Goal: Task Accomplishment & Management: Manage account settings

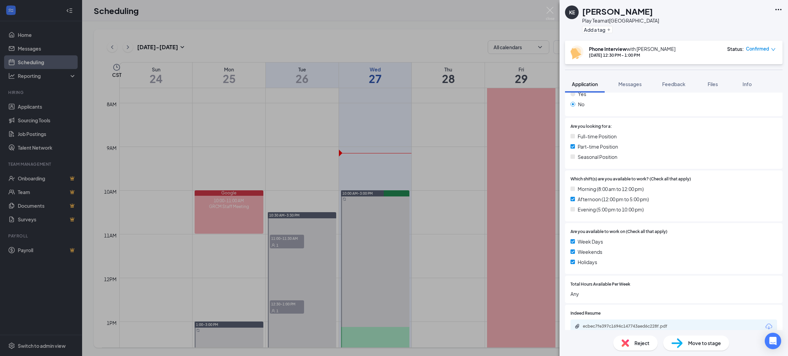
scroll to position [174, 0]
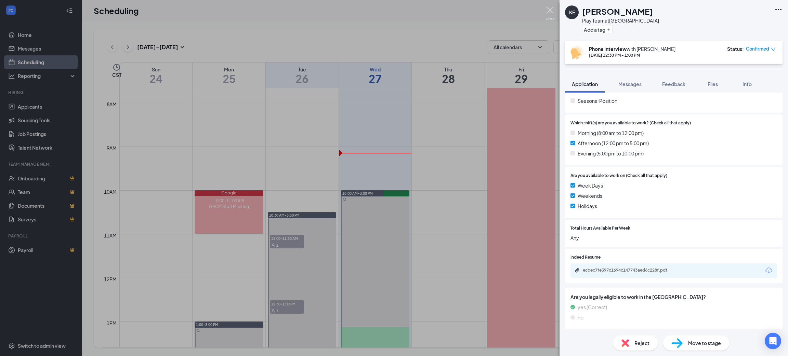
click at [549, 10] on img at bounding box center [550, 13] width 9 height 13
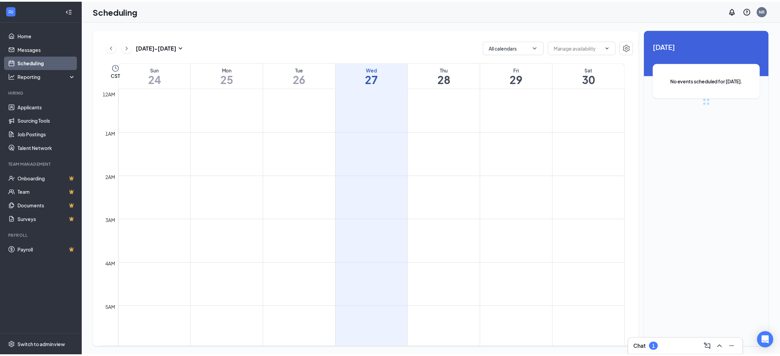
scroll to position [335, 0]
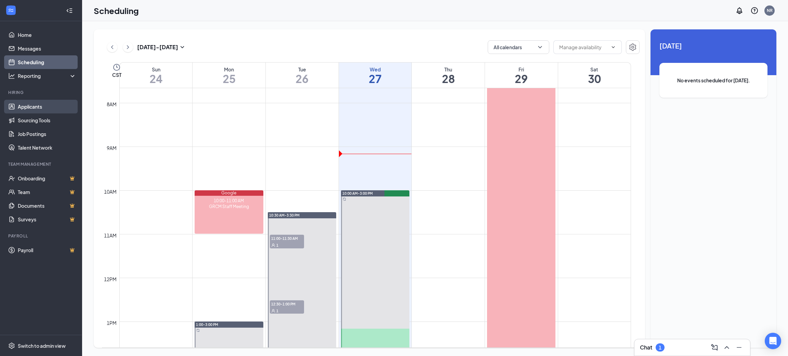
click at [30, 106] on link "Applicants" at bounding box center [47, 107] width 58 height 14
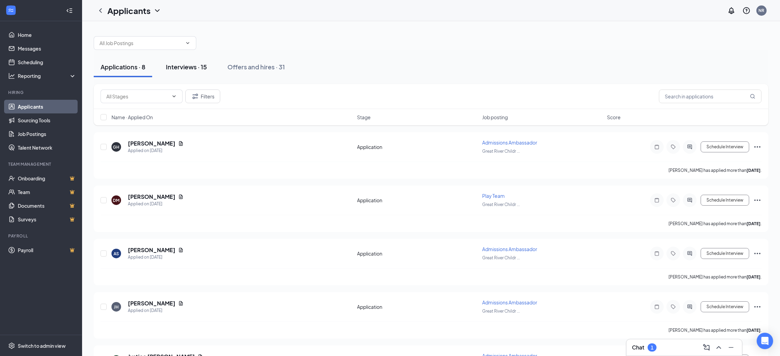
click at [193, 68] on div "Interviews · 15" at bounding box center [186, 67] width 41 height 9
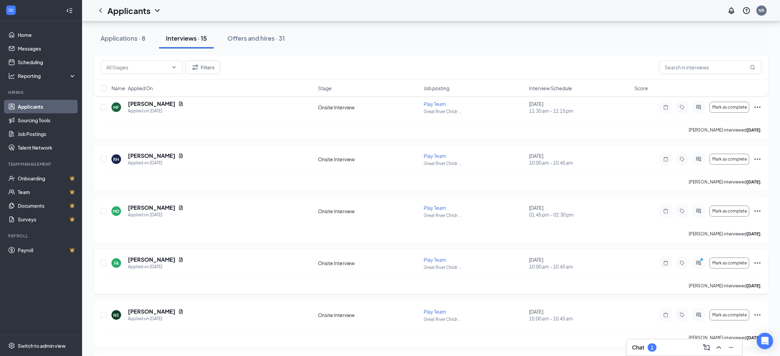
scroll to position [250, 0]
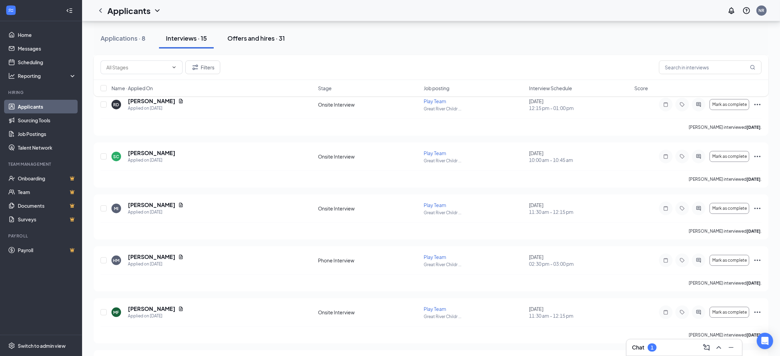
click at [246, 36] on div "Offers and hires · 31" at bounding box center [255, 38] width 57 height 9
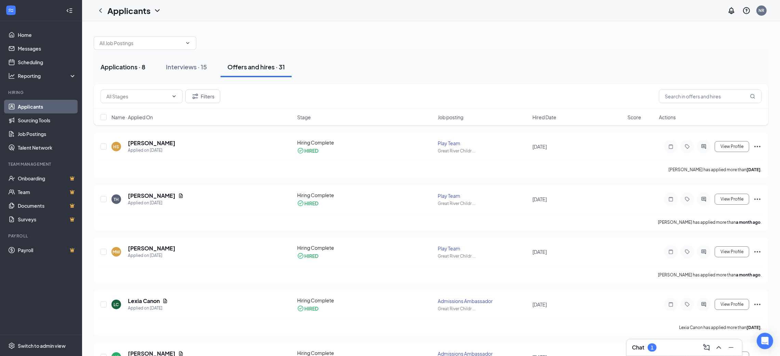
click at [147, 65] on button "Applications · 8" at bounding box center [123, 67] width 58 height 21
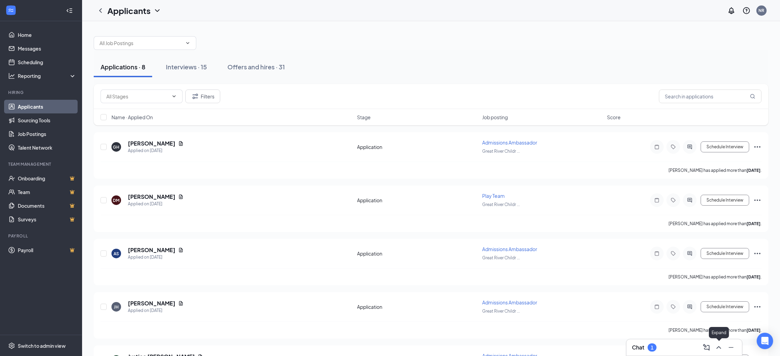
click at [718, 346] on icon "ChevronUp" at bounding box center [718, 348] width 8 height 8
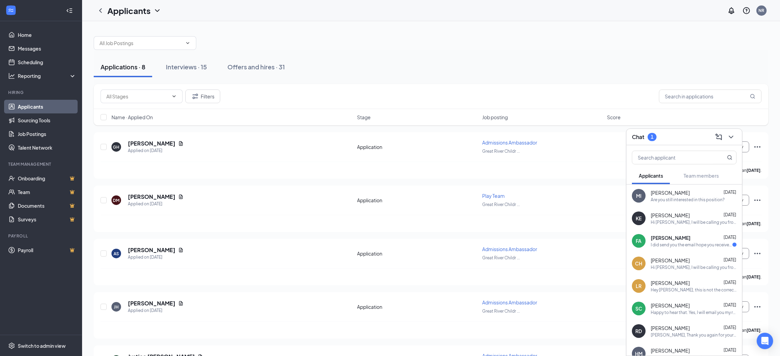
click at [663, 244] on div "I did send you the email hope you received it" at bounding box center [692, 245] width 82 height 6
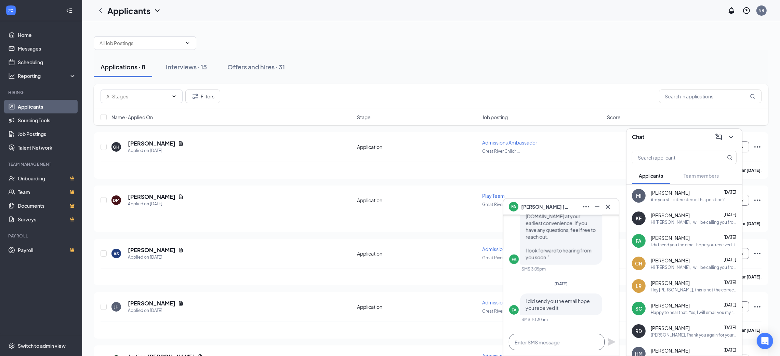
click at [540, 346] on textarea at bounding box center [557, 342] width 96 height 16
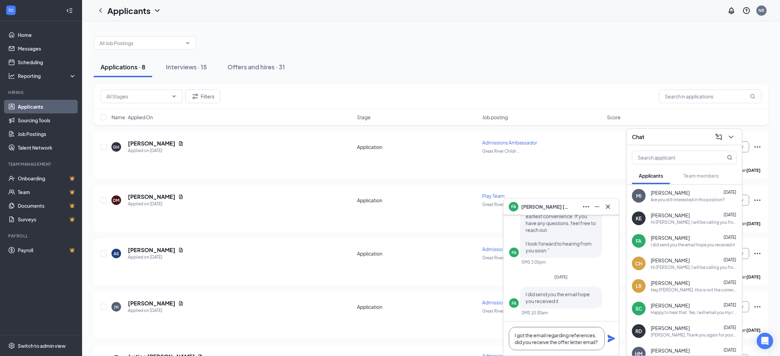
type textarea "I got the email regarding references, did you receive the offer letter email?"
click at [614, 339] on icon "Plane" at bounding box center [611, 339] width 8 height 8
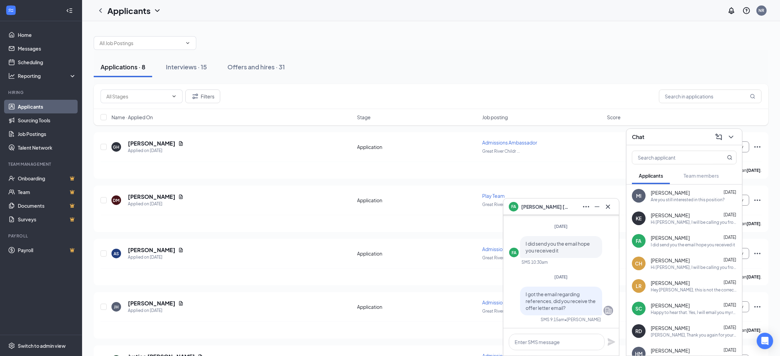
scroll to position [0, 0]
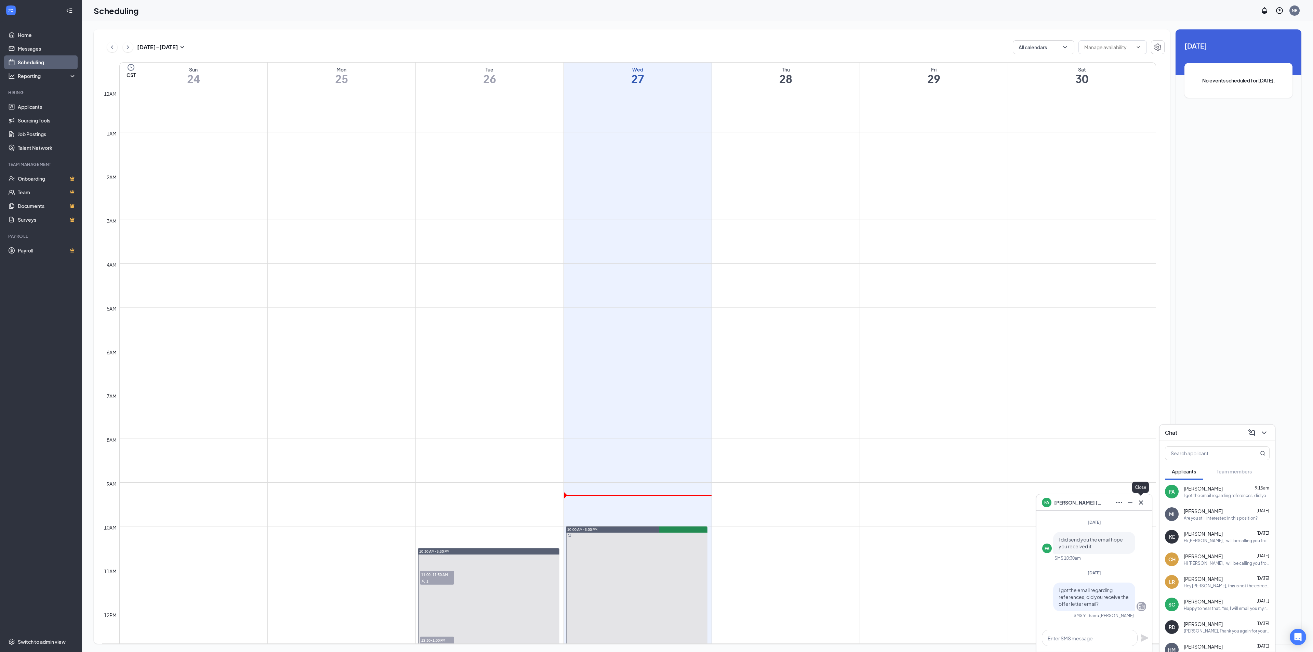
scroll to position [336, 0]
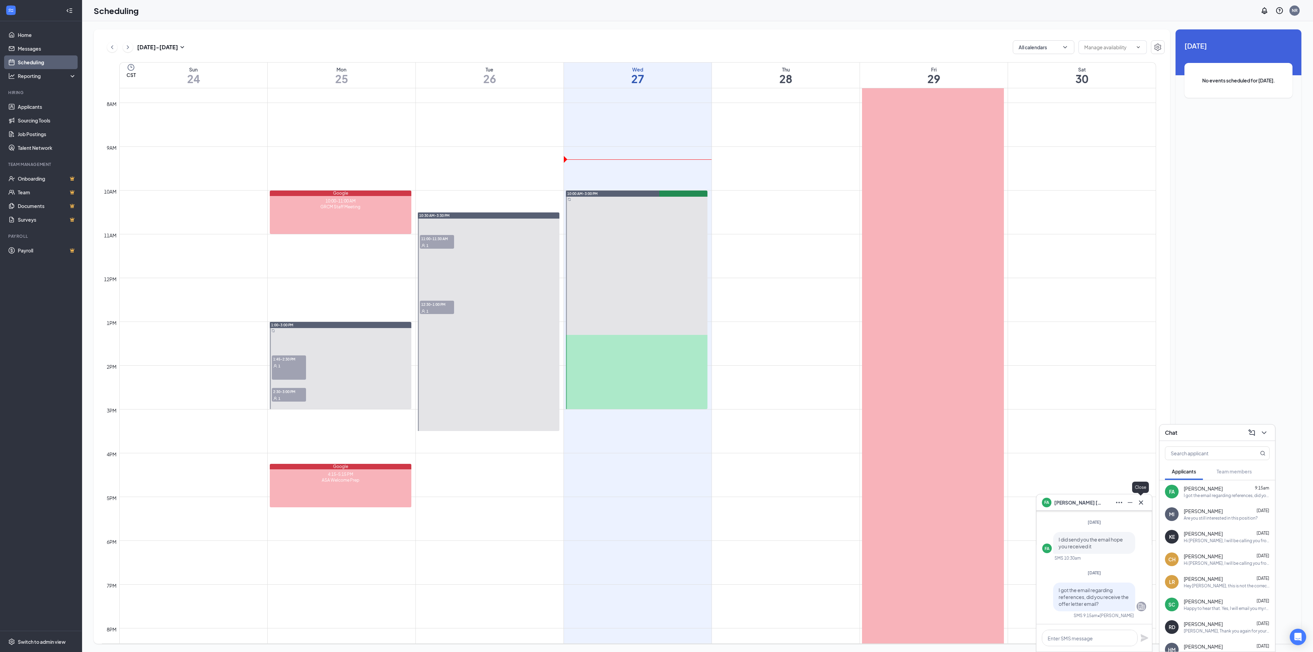
click at [1142, 503] on icon "Cross" at bounding box center [1141, 502] width 8 height 8
click at [37, 111] on link "Applicants" at bounding box center [47, 107] width 58 height 14
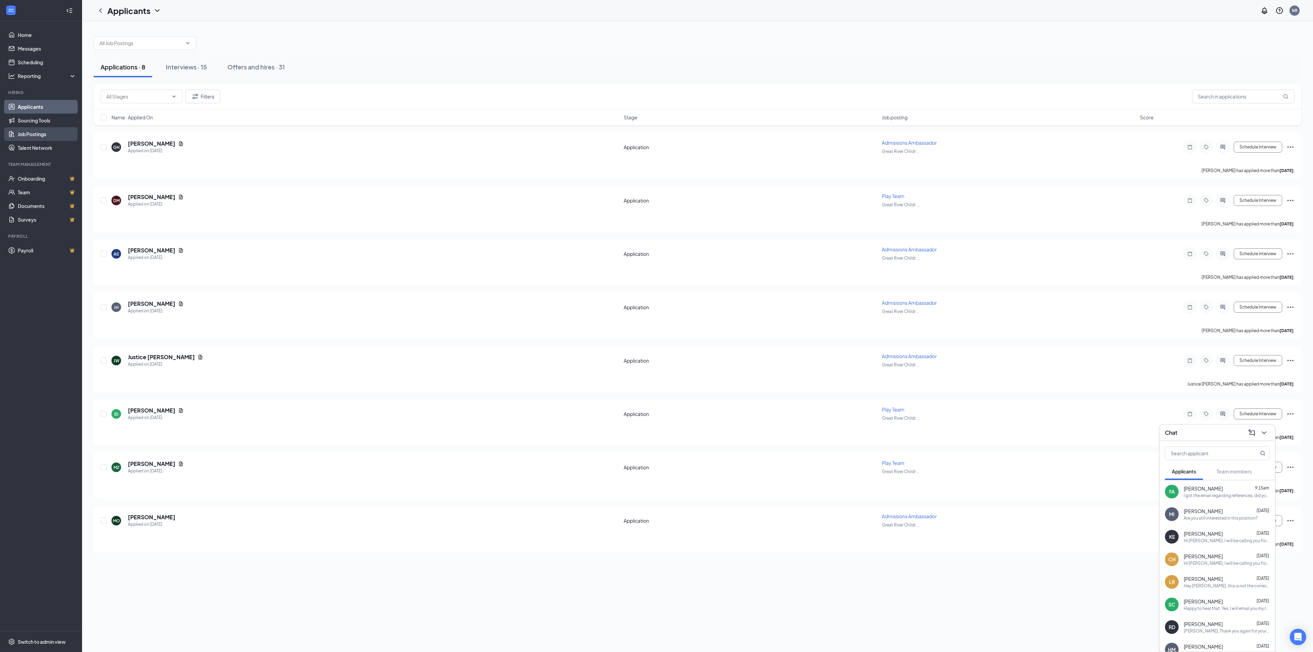
click at [36, 132] on link "Job Postings" at bounding box center [47, 134] width 58 height 14
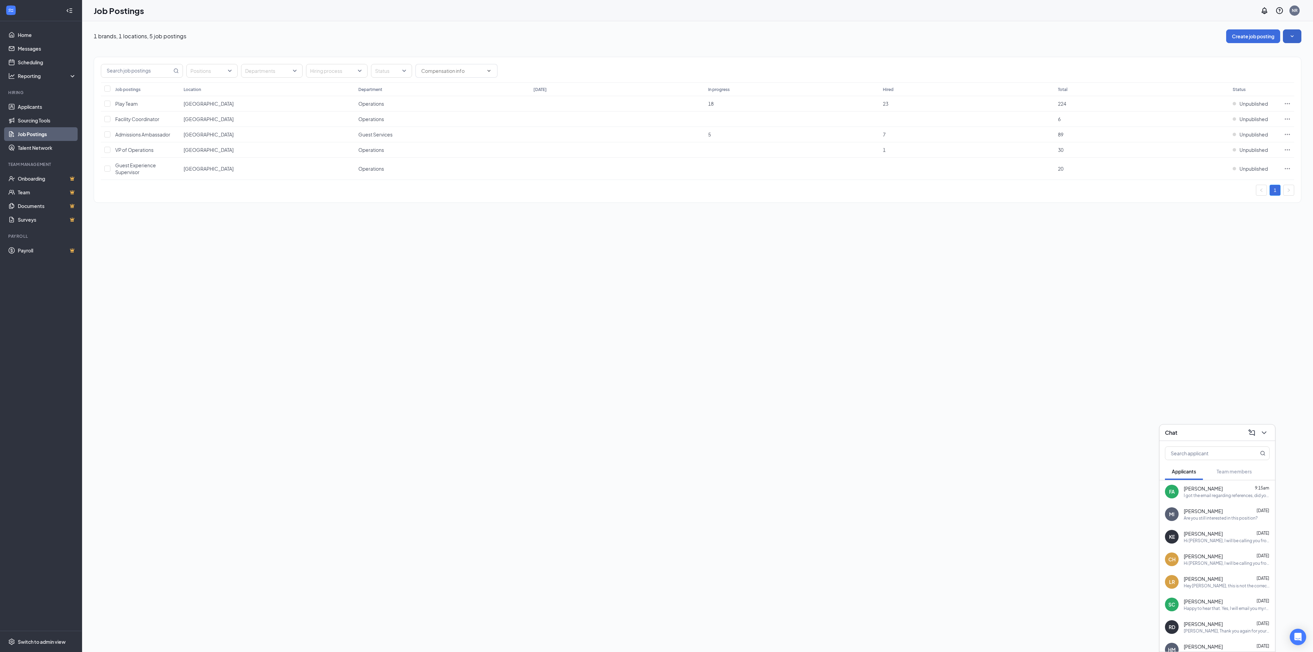
click at [1288, 40] on button "button" at bounding box center [1292, 36] width 18 height 14
click at [1285, 104] on icon "Ellipses" at bounding box center [1287, 103] width 7 height 7
click at [142, 167] on span "Guest Experience Supervisor" at bounding box center [135, 168] width 41 height 13
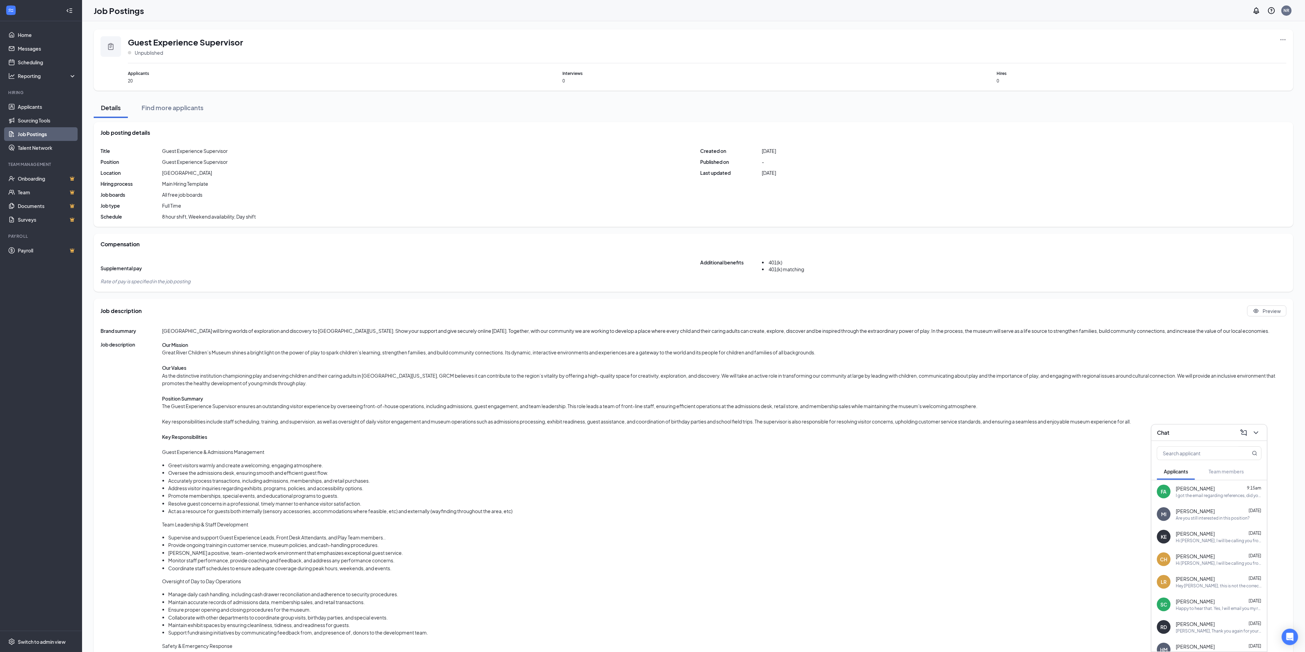
click at [128, 80] on span "20" at bounding box center [273, 81] width 290 height 6
click at [37, 135] on link "Job Postings" at bounding box center [47, 134] width 58 height 14
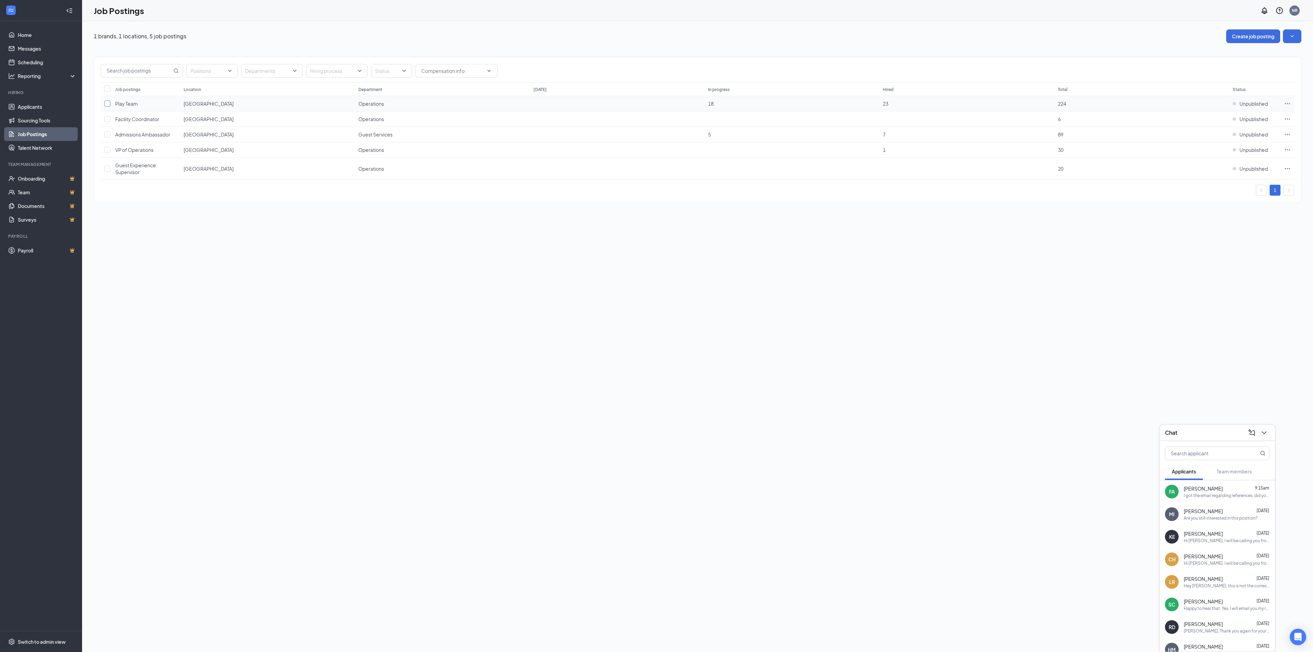
click at [109, 103] on input "checkbox" at bounding box center [107, 103] width 6 height 6
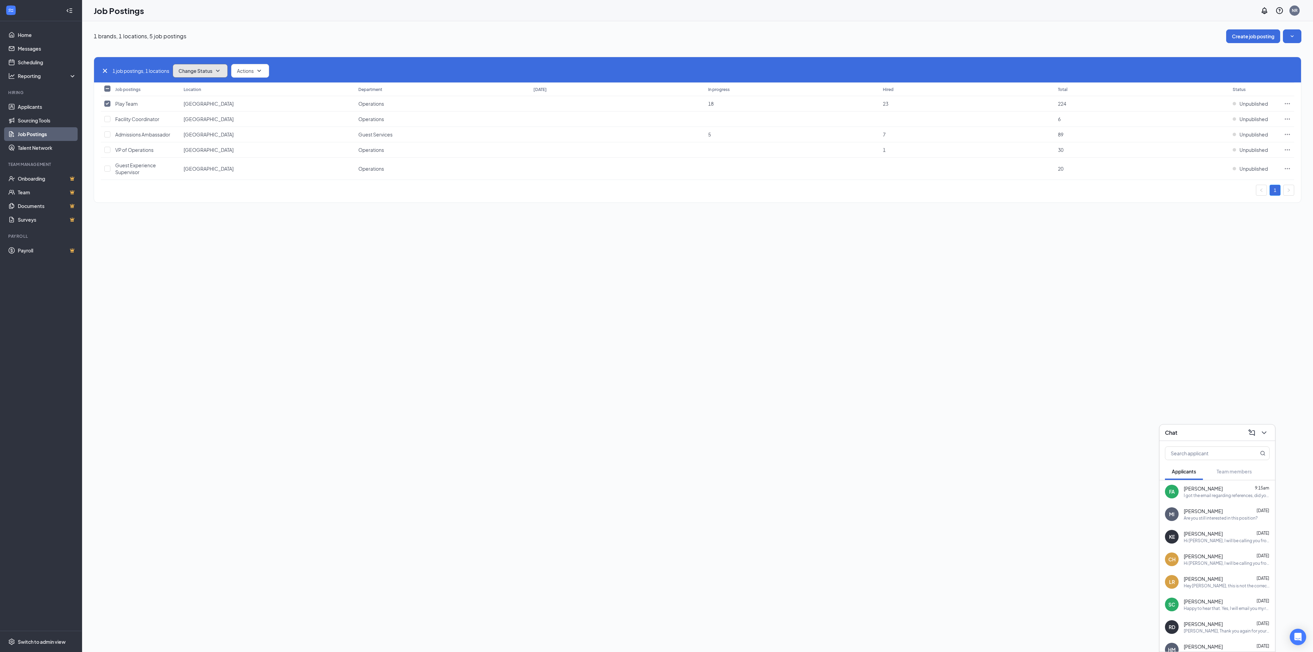
click at [222, 72] on icon "SmallChevronDown" at bounding box center [218, 71] width 8 height 8
click at [193, 120] on span "Link only" at bounding box center [189, 119] width 19 height 8
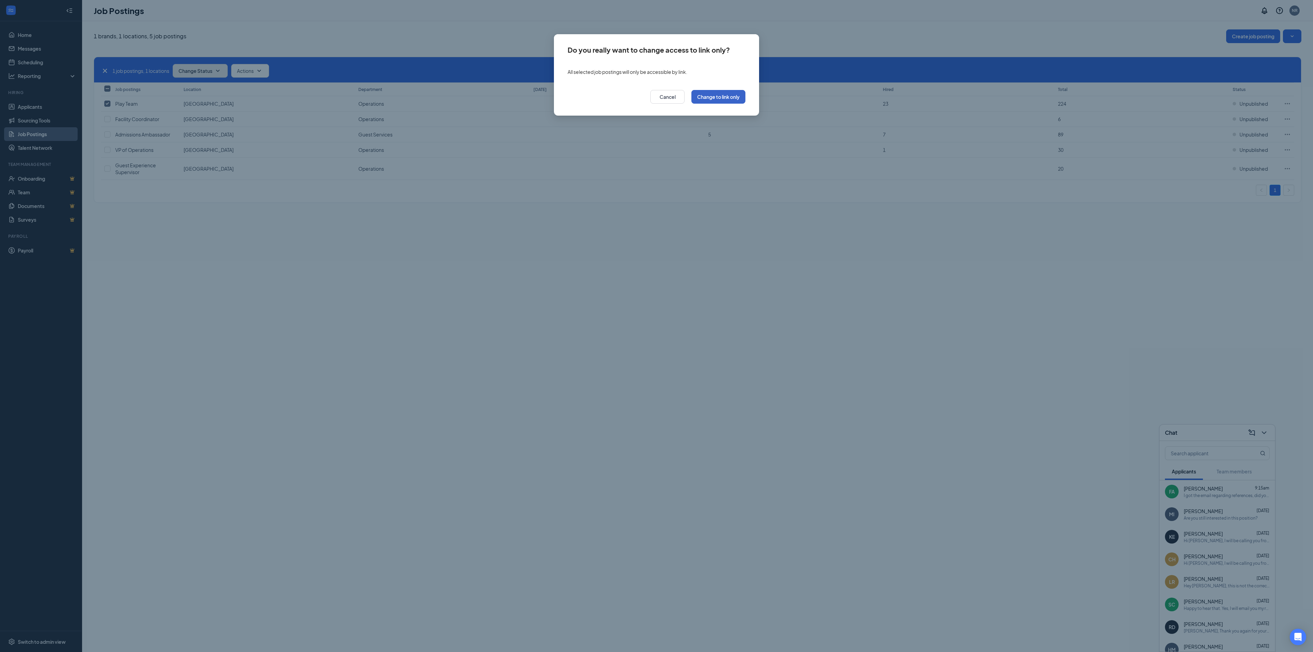
click at [698, 99] on button "Change to link only" at bounding box center [718, 97] width 54 height 14
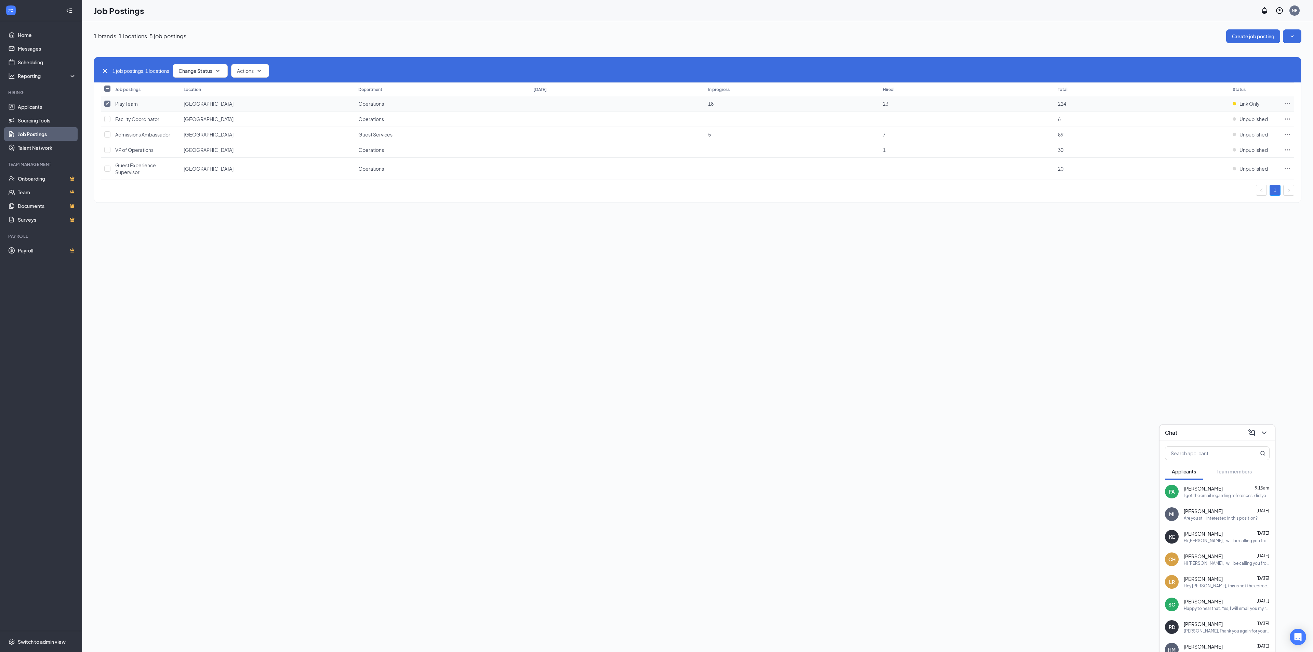
click at [1289, 104] on icon "Ellipses" at bounding box center [1287, 103] width 7 height 7
click at [1229, 164] on span "Link to job posting" at bounding box center [1213, 162] width 40 height 6
click at [111, 104] on td at bounding box center [106, 103] width 11 height 15
click at [107, 104] on input "checkbox" at bounding box center [107, 103] width 6 height 6
checkbox input "false"
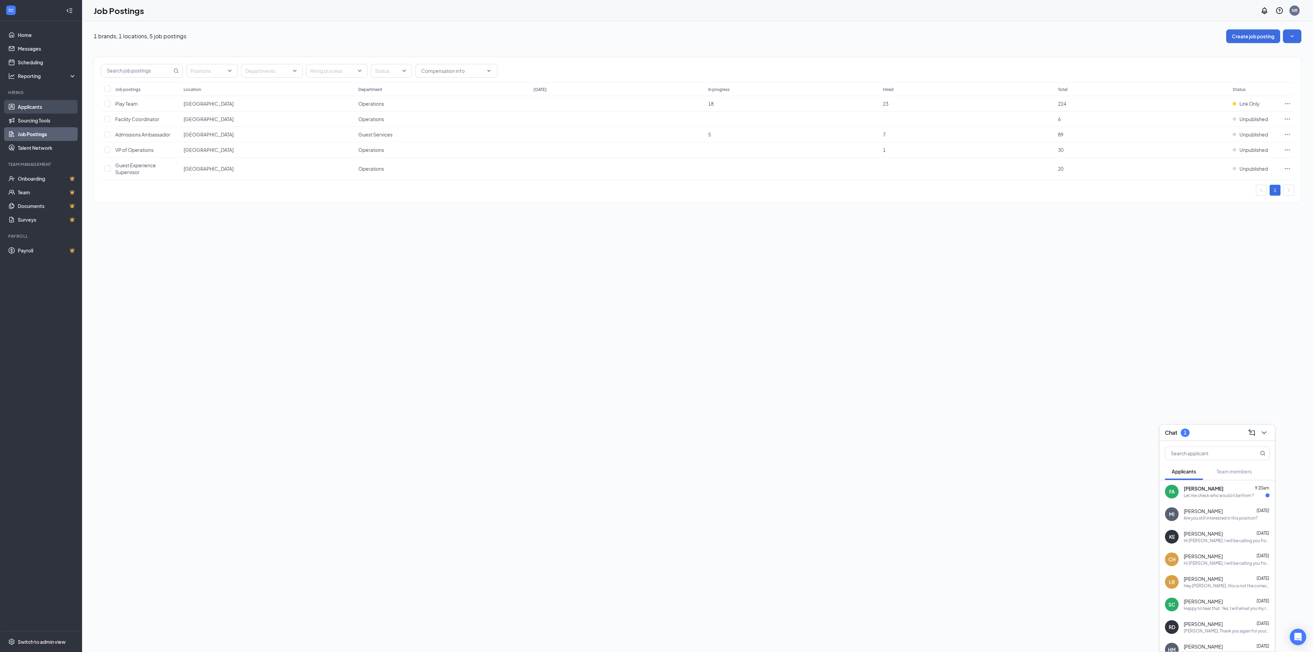
click at [47, 102] on link "Applicants" at bounding box center [47, 107] width 58 height 14
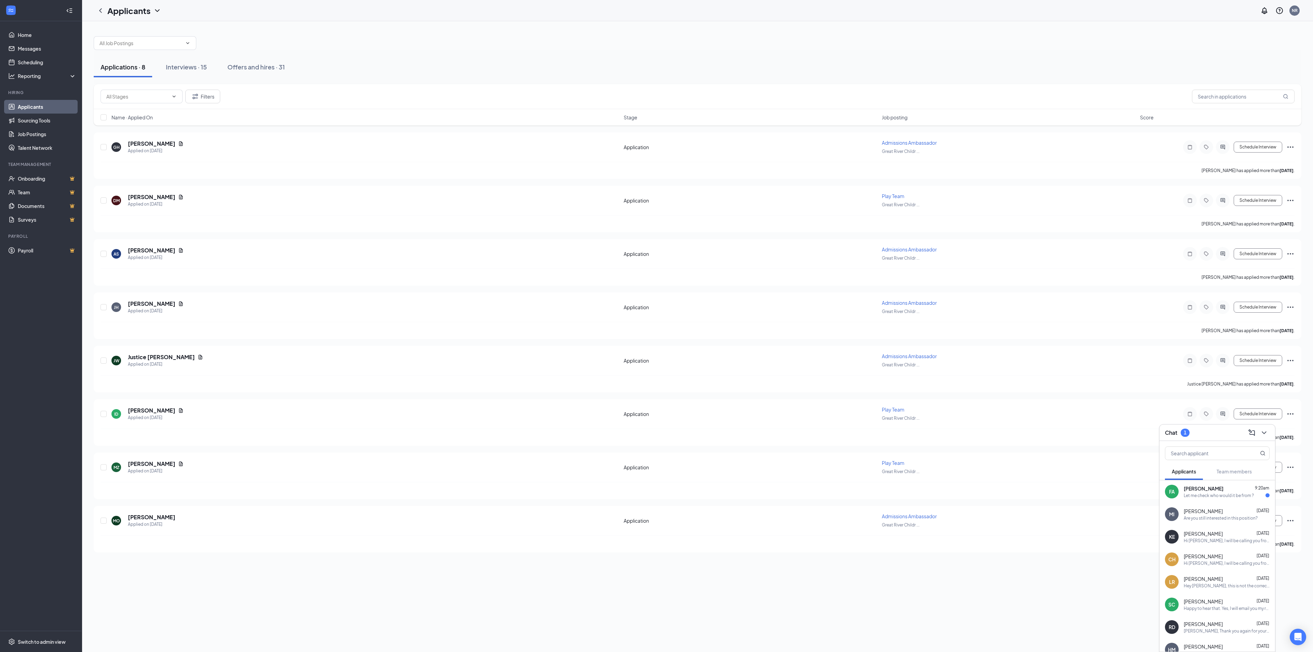
click at [1214, 494] on div "Let me check who would it be from ?" at bounding box center [1218, 495] width 70 height 6
click at [1080, 632] on textarea at bounding box center [1090, 637] width 96 height 16
type textarea "Me. [PERSON_NAME],[EMAIL_ADDRESS][DOMAIN_NAME]"
click at [1144, 638] on icon "Plane" at bounding box center [1144, 638] width 8 height 8
click at [186, 69] on div "Interviews · 15" at bounding box center [186, 67] width 41 height 9
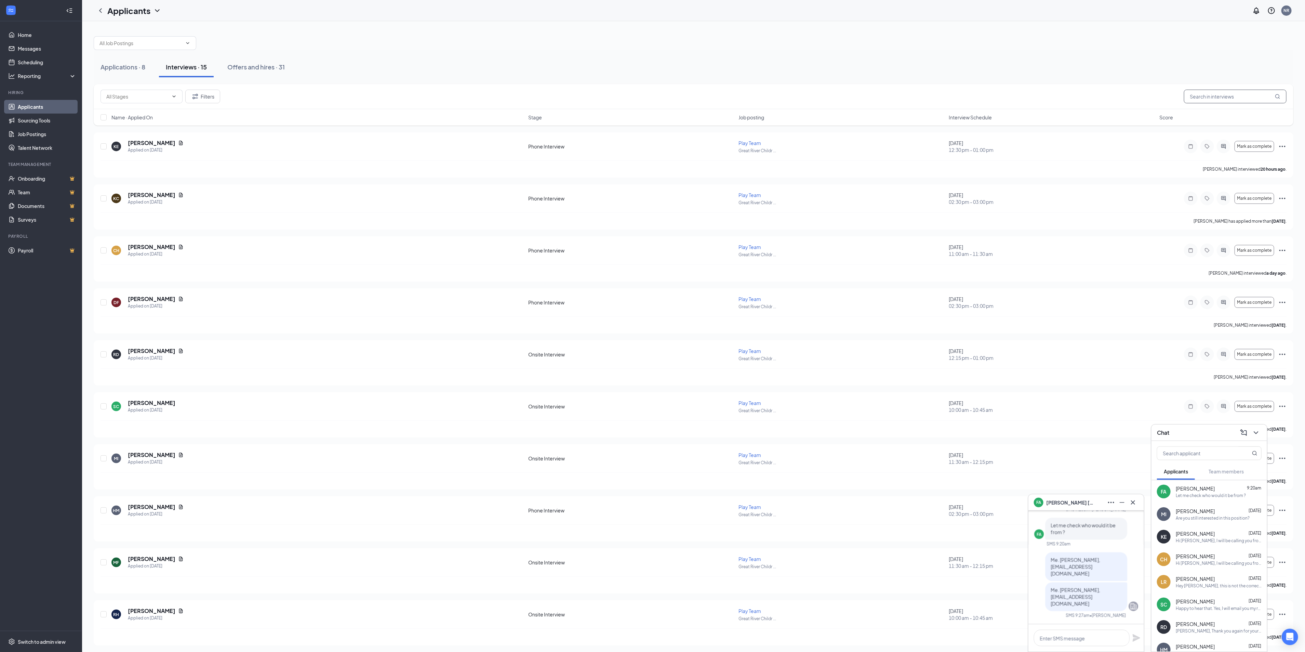
click at [1213, 98] on input "text" at bounding box center [1235, 97] width 103 height 14
click at [1216, 97] on input "text" at bounding box center [1235, 97] width 103 height 14
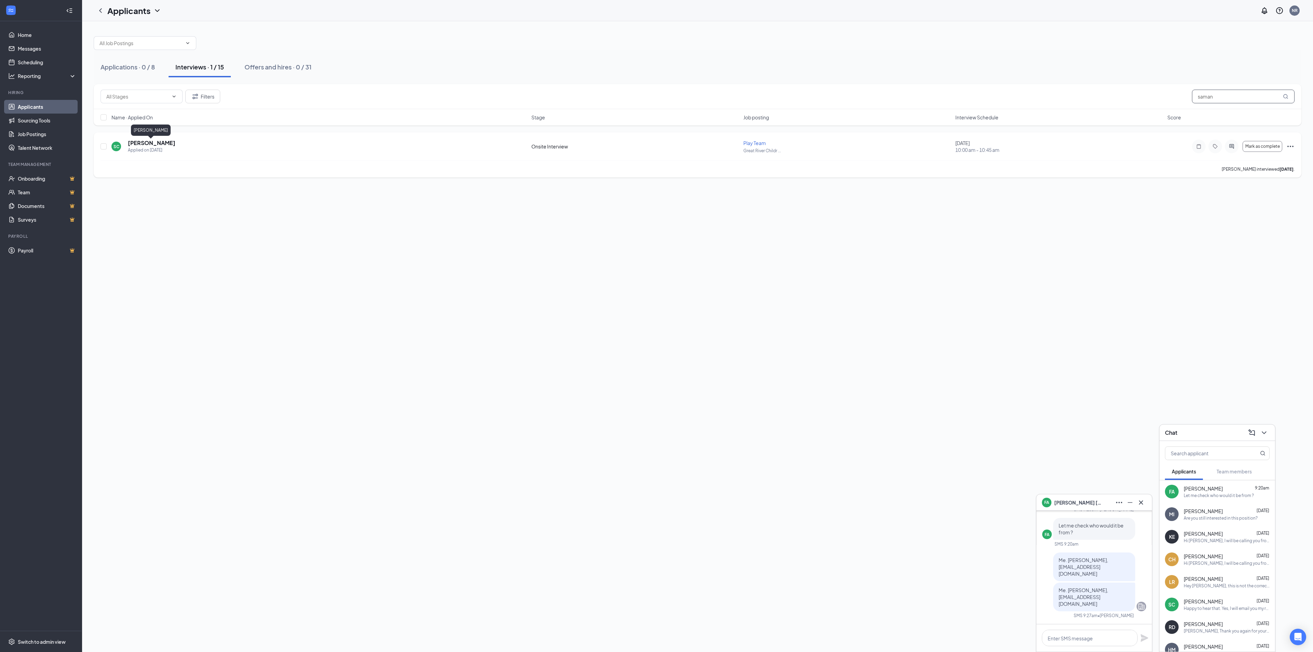
type input "saman"
click at [169, 145] on h5 "[PERSON_NAME]" at bounding box center [152, 143] width 48 height 8
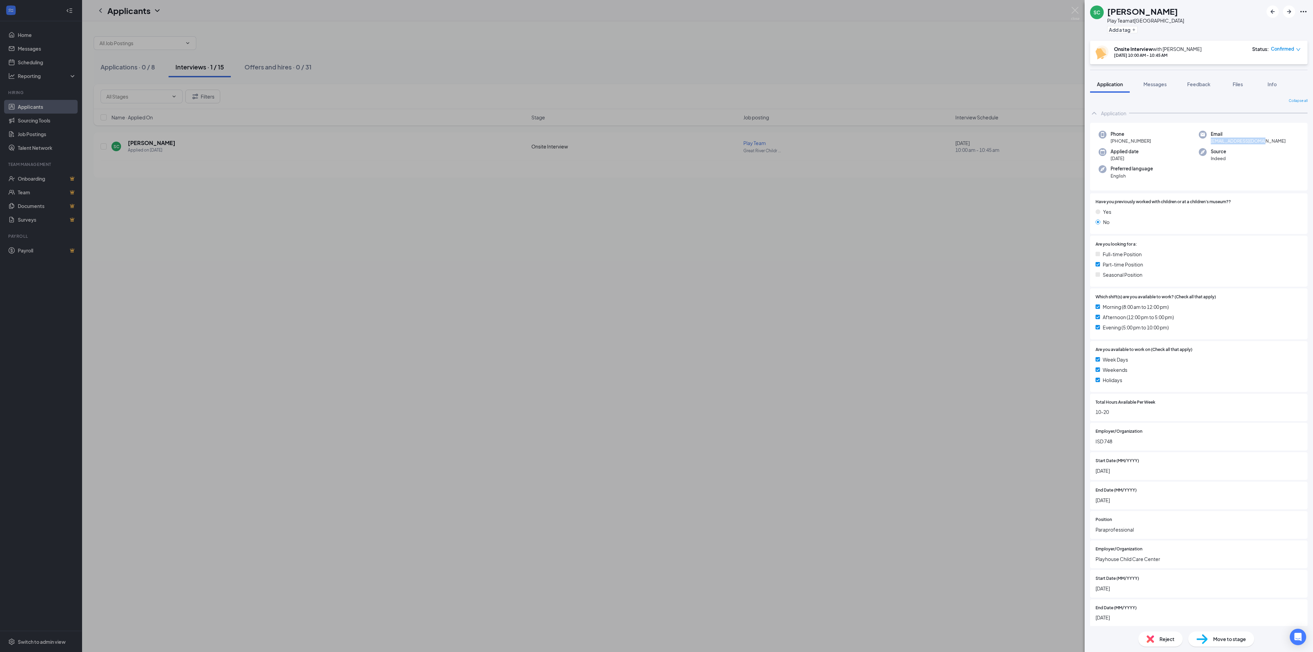
drag, startPoint x: 1281, startPoint y: 144, endPoint x: 1207, endPoint y: 144, distance: 73.8
click at [1207, 144] on div "Email [EMAIL_ADDRESS][DOMAIN_NAME]" at bounding box center [1248, 138] width 100 height 14
copy span "[EMAIL_ADDRESS][DOMAIN_NAME]"
click at [1076, 15] on img at bounding box center [1075, 13] width 9 height 13
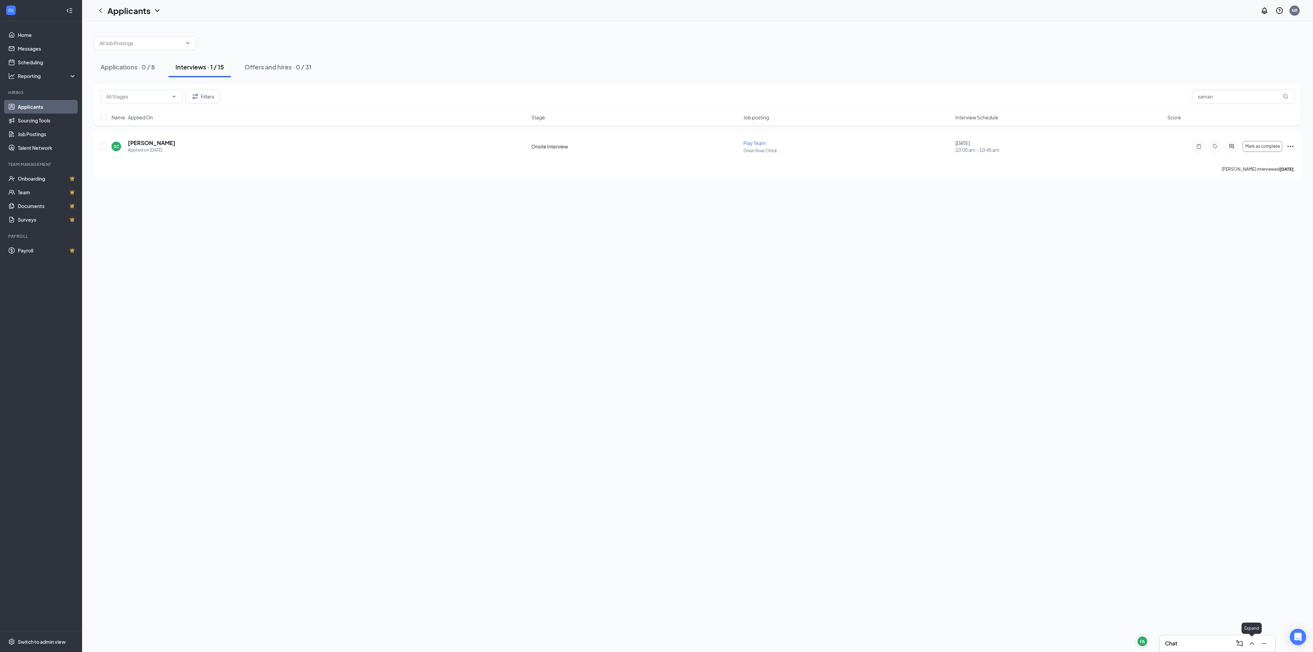
click at [1249, 641] on icon "ChevronUp" at bounding box center [1251, 643] width 8 height 8
click at [1211, 491] on div "[PERSON_NAME] 9:27am Me. [PERSON_NAME],[EMAIL_ADDRESS][DOMAIN_NAME]" at bounding box center [1226, 491] width 86 height 13
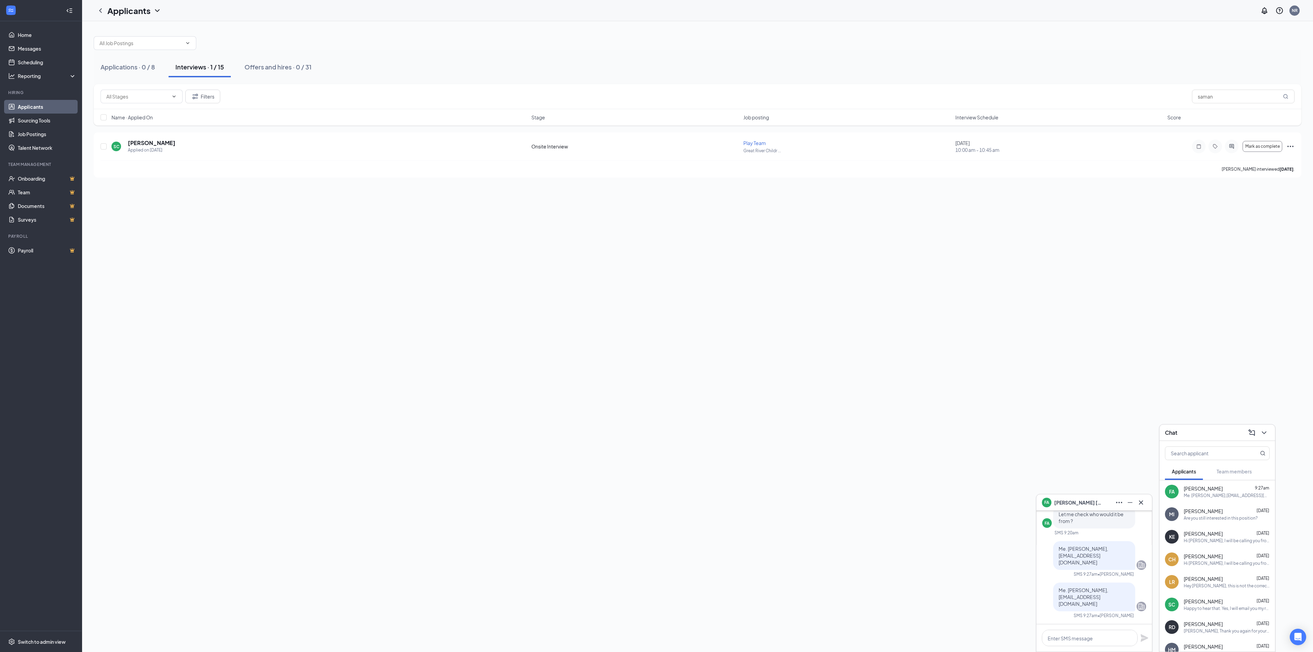
click at [51, 109] on link "Applicants" at bounding box center [47, 107] width 58 height 14
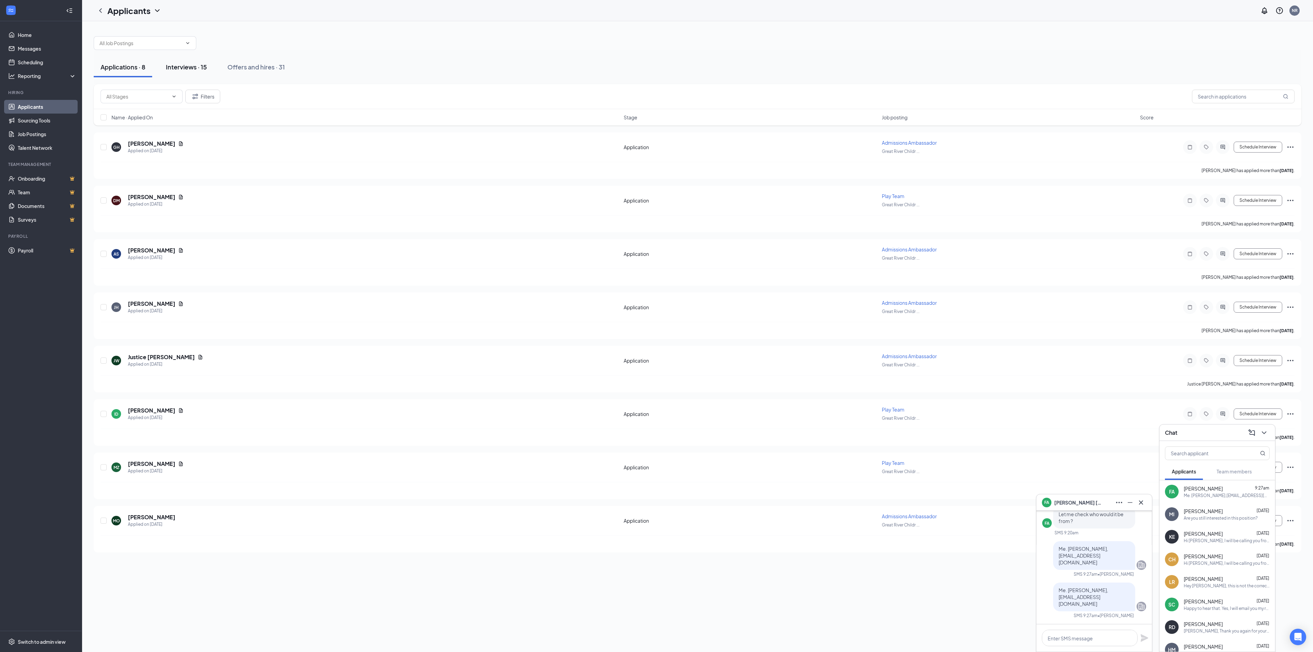
click at [197, 67] on div "Interviews · 15" at bounding box center [186, 67] width 41 height 9
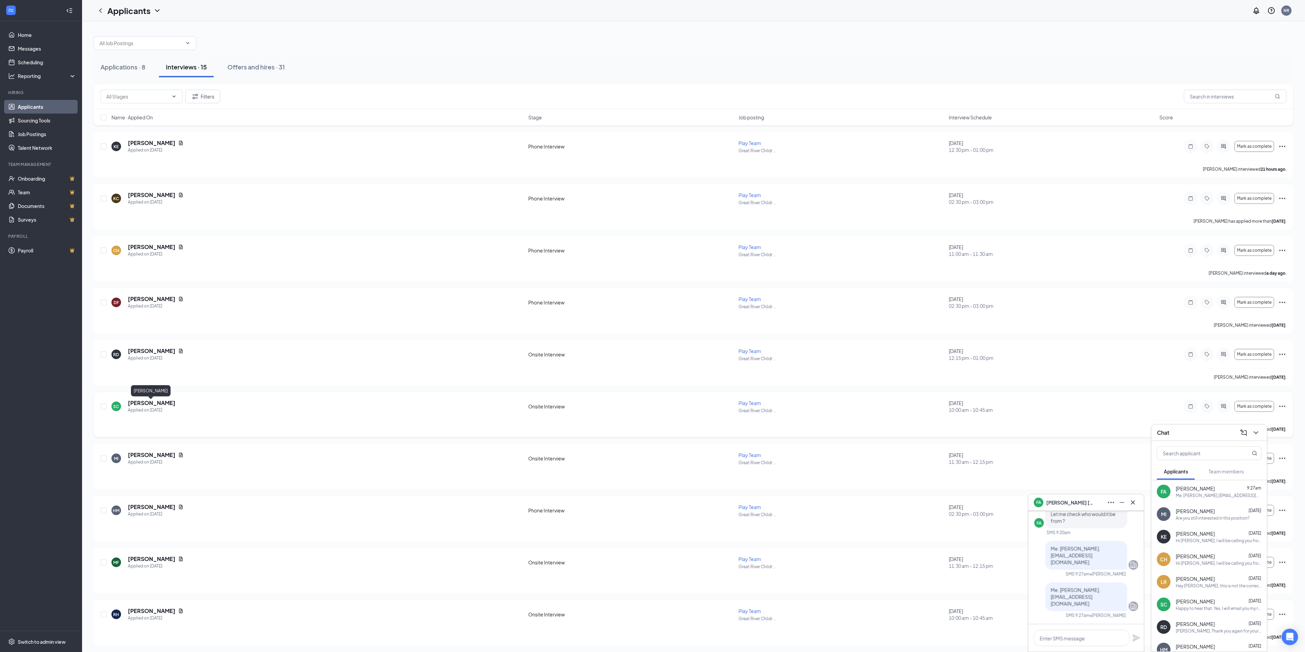
click at [172, 403] on h5 "[PERSON_NAME]" at bounding box center [152, 403] width 48 height 8
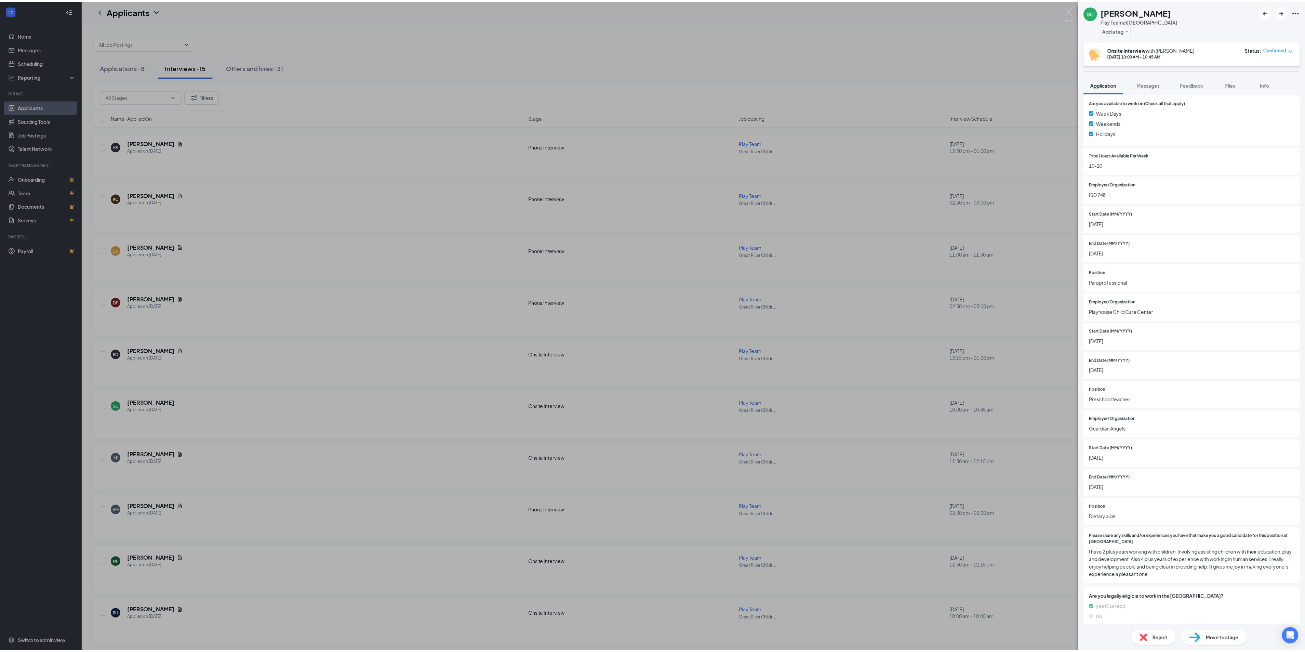
scroll to position [252, 0]
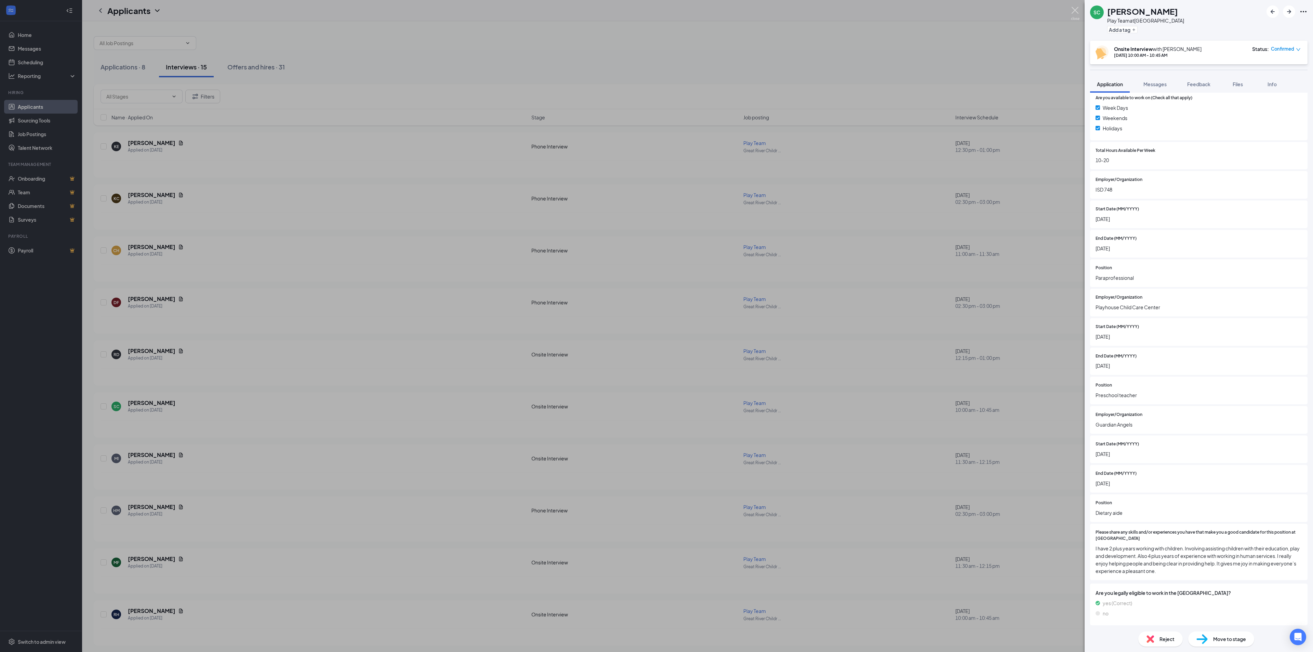
click at [1077, 10] on img at bounding box center [1075, 13] width 9 height 13
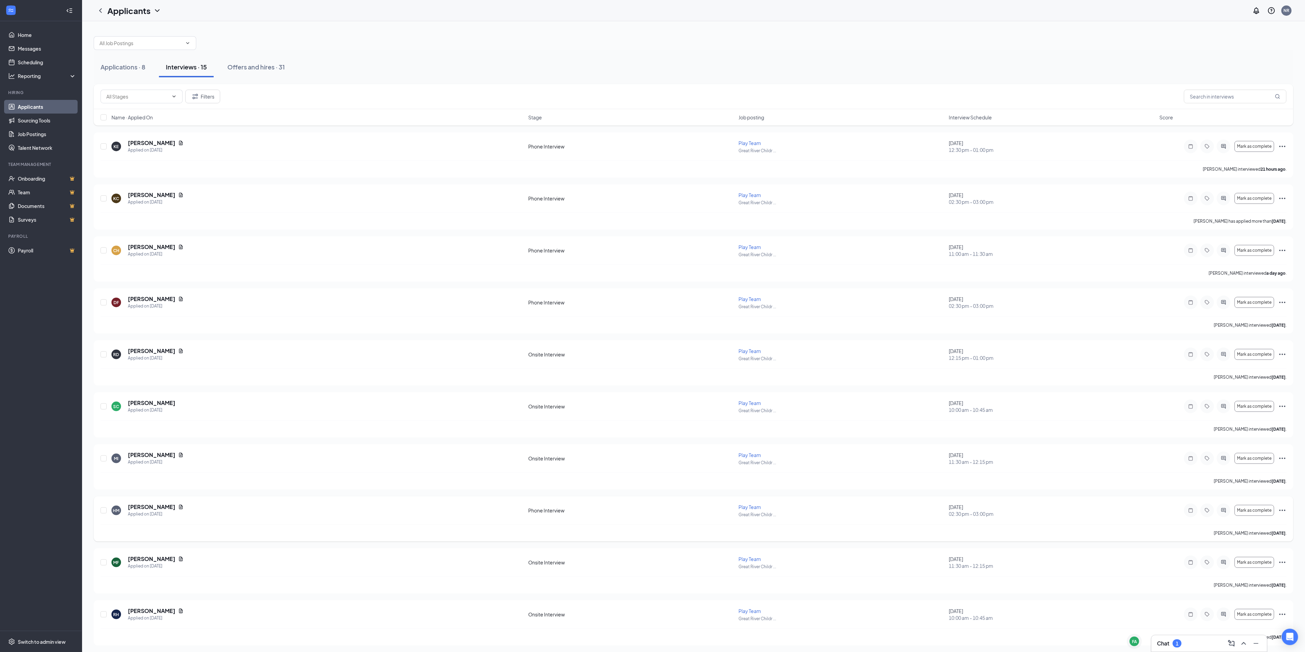
click at [1281, 511] on icon "Ellipses" at bounding box center [1282, 510] width 8 height 8
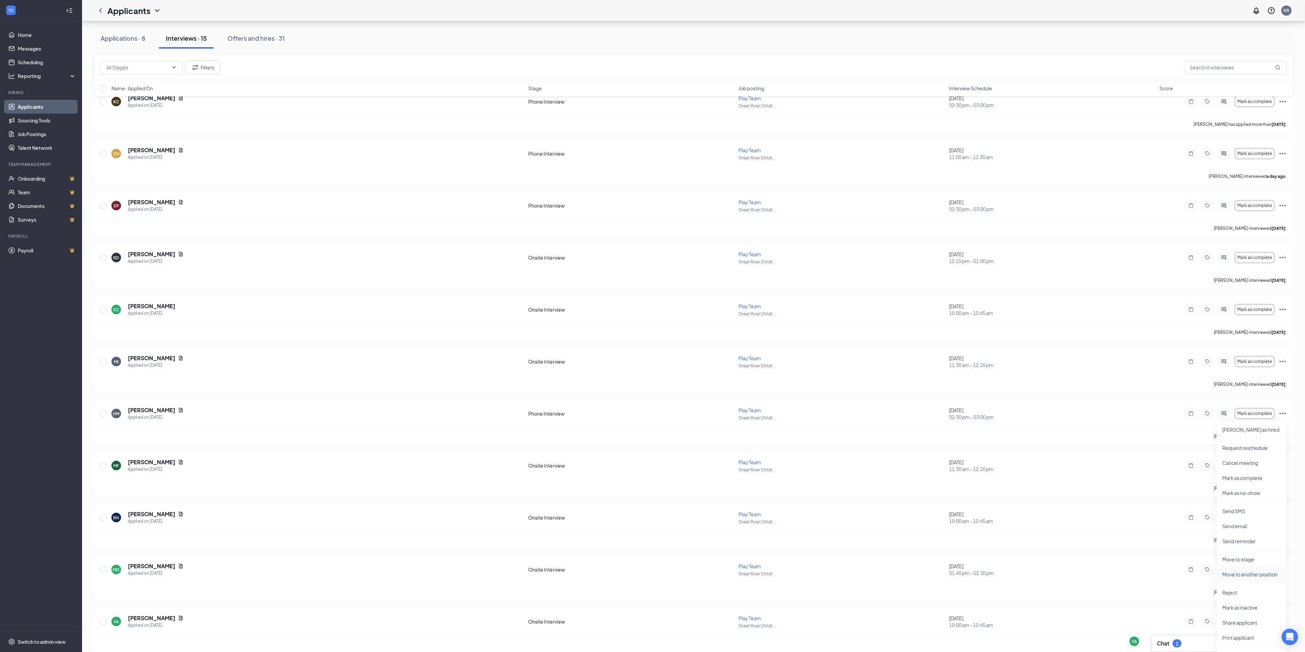
scroll to position [103, 0]
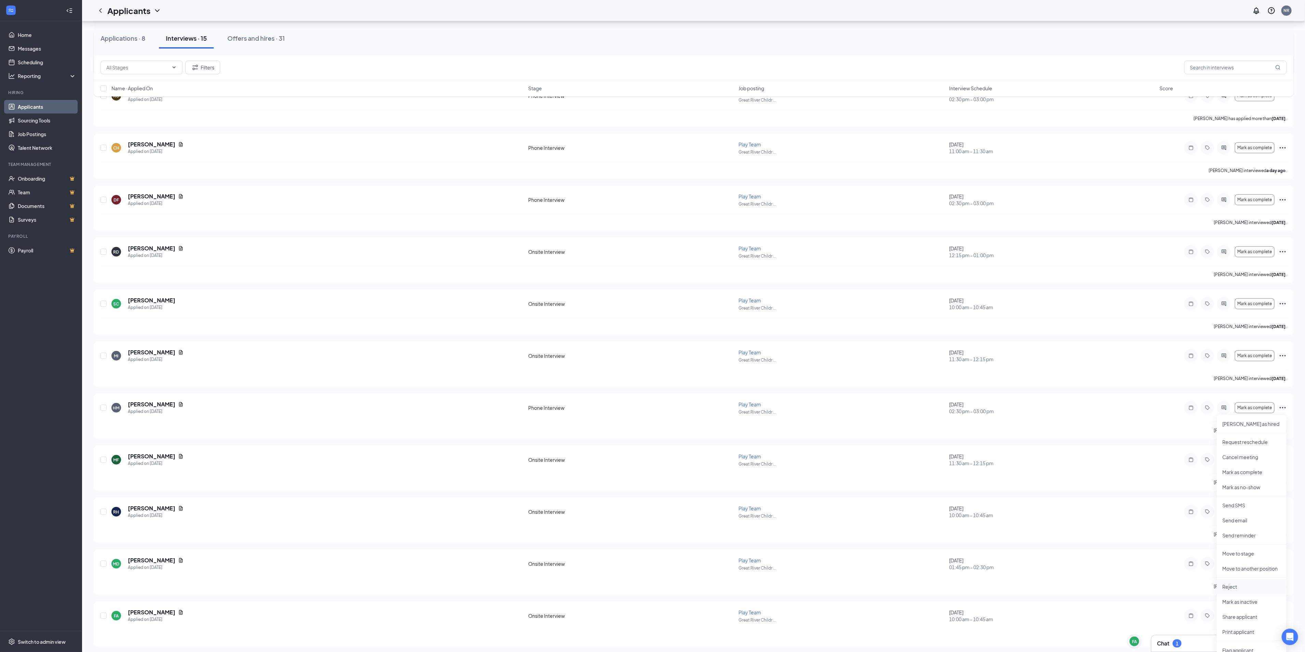
click at [1246, 583] on p "Reject" at bounding box center [1251, 586] width 59 height 7
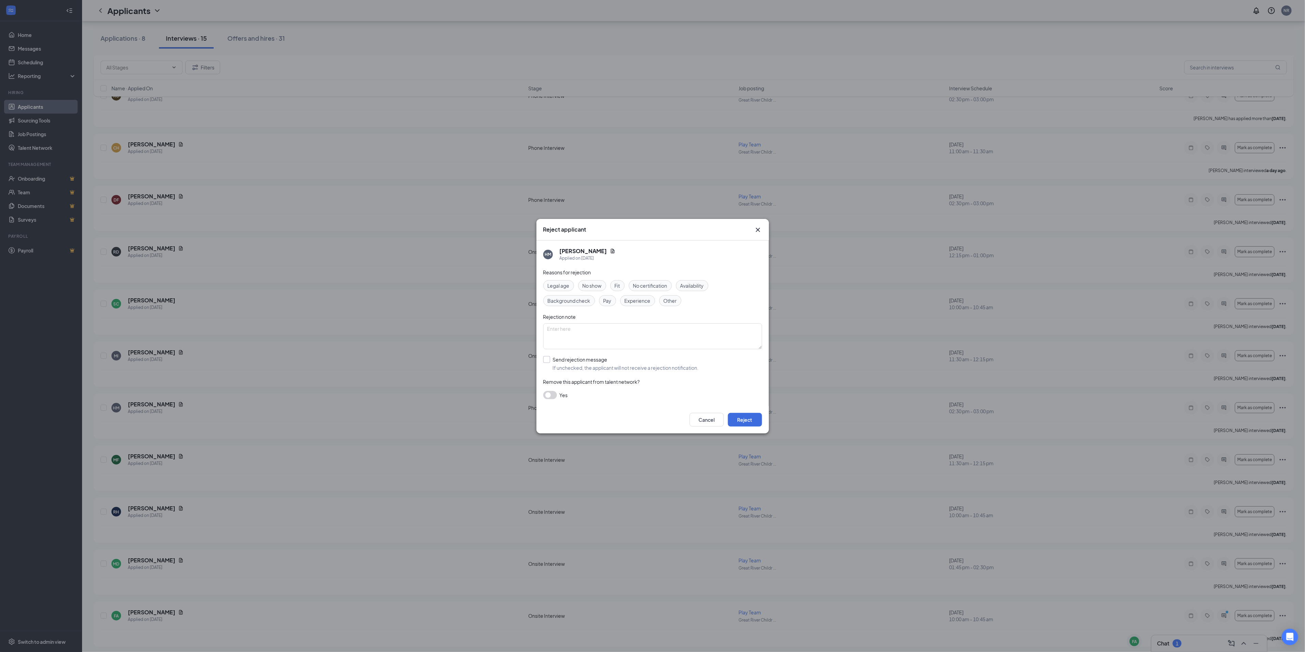
click at [543, 362] on input "Send rejection message If unchecked, the applicant will not receive a rejection…" at bounding box center [621, 363] width 156 height 15
checkbox input "true"
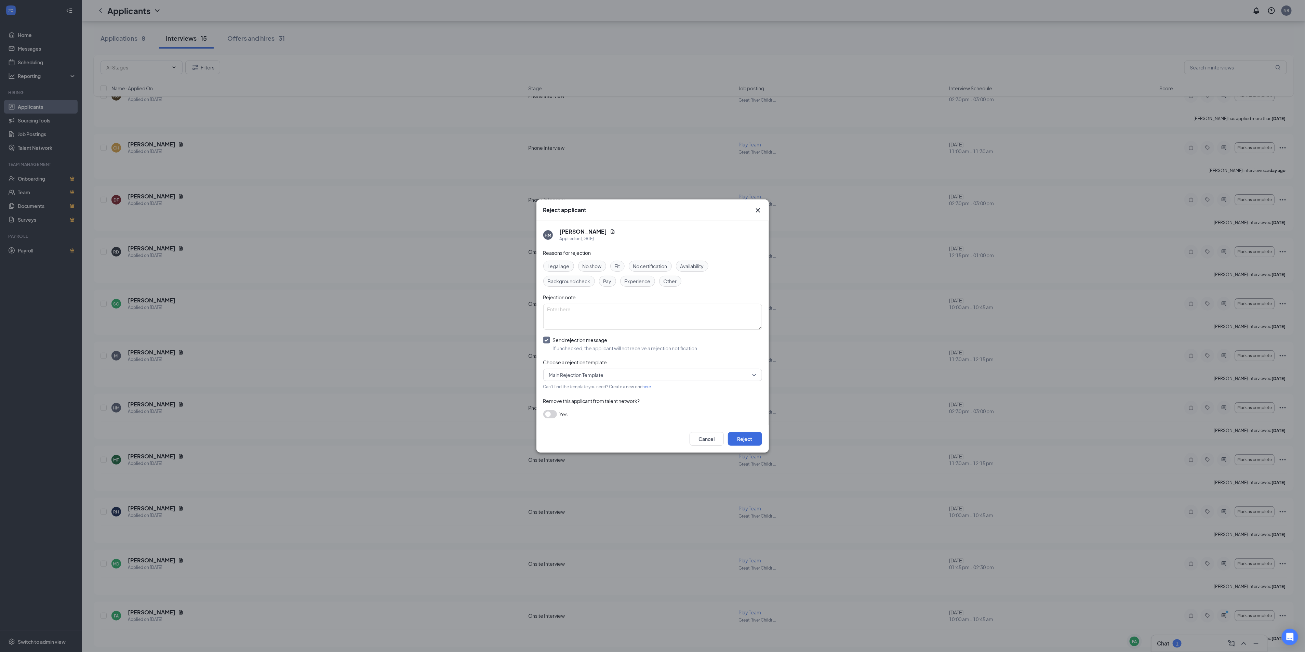
click at [749, 446] on div "Cancel Reject" at bounding box center [652, 438] width 232 height 27
click at [747, 440] on button "Reject" at bounding box center [745, 439] width 34 height 14
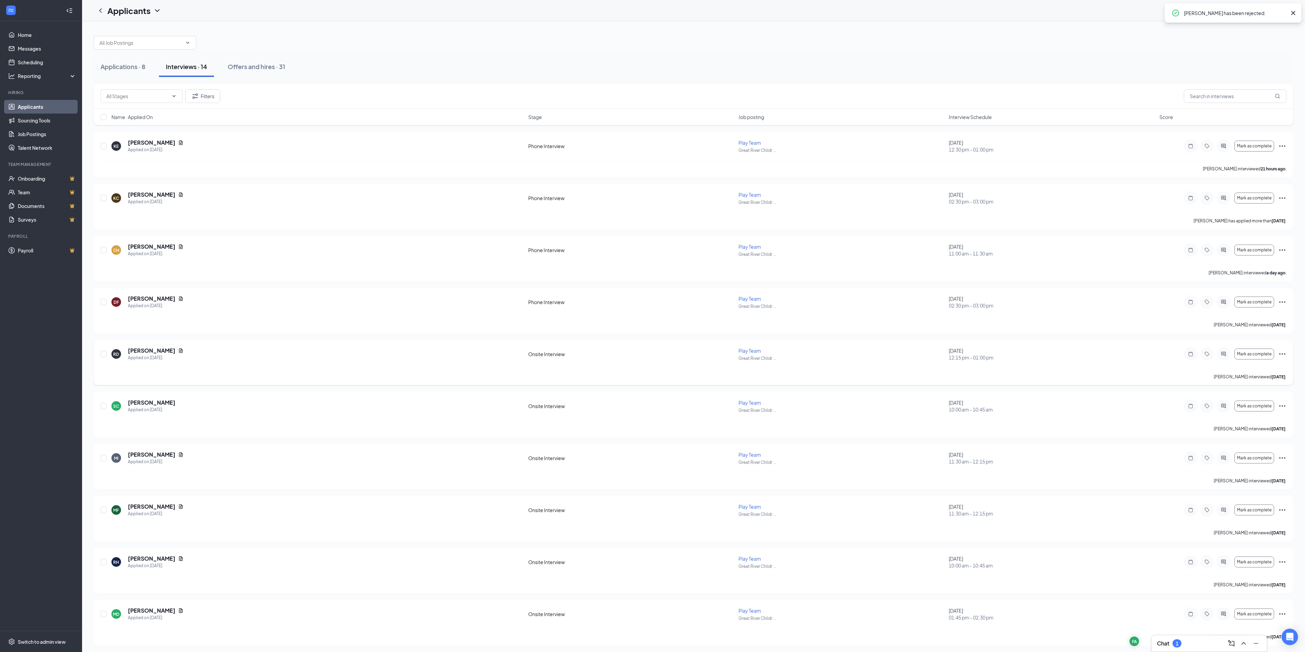
scroll to position [0, 0]
click at [1284, 146] on icon "Ellipses" at bounding box center [1282, 146] width 8 height 8
click at [1269, 324] on p "Reject" at bounding box center [1251, 324] width 59 height 7
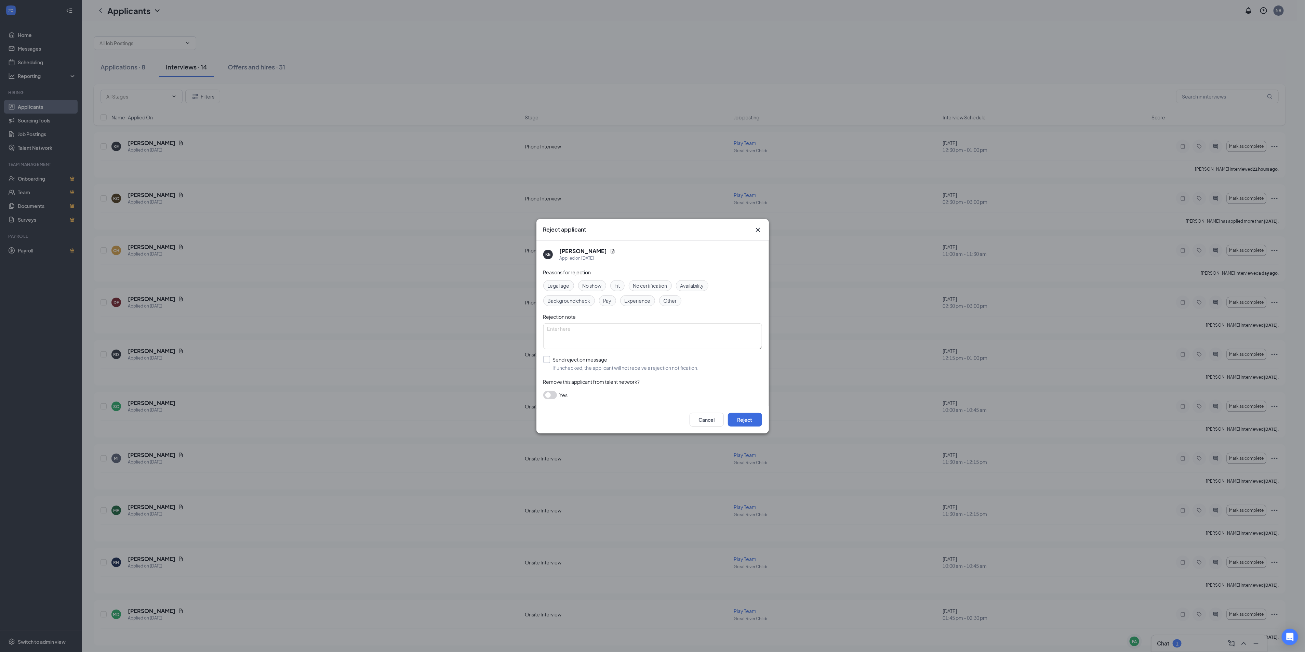
click at [545, 361] on input "Send rejection message If unchecked, the applicant will not receive a rejection…" at bounding box center [621, 363] width 156 height 15
checkbox input "true"
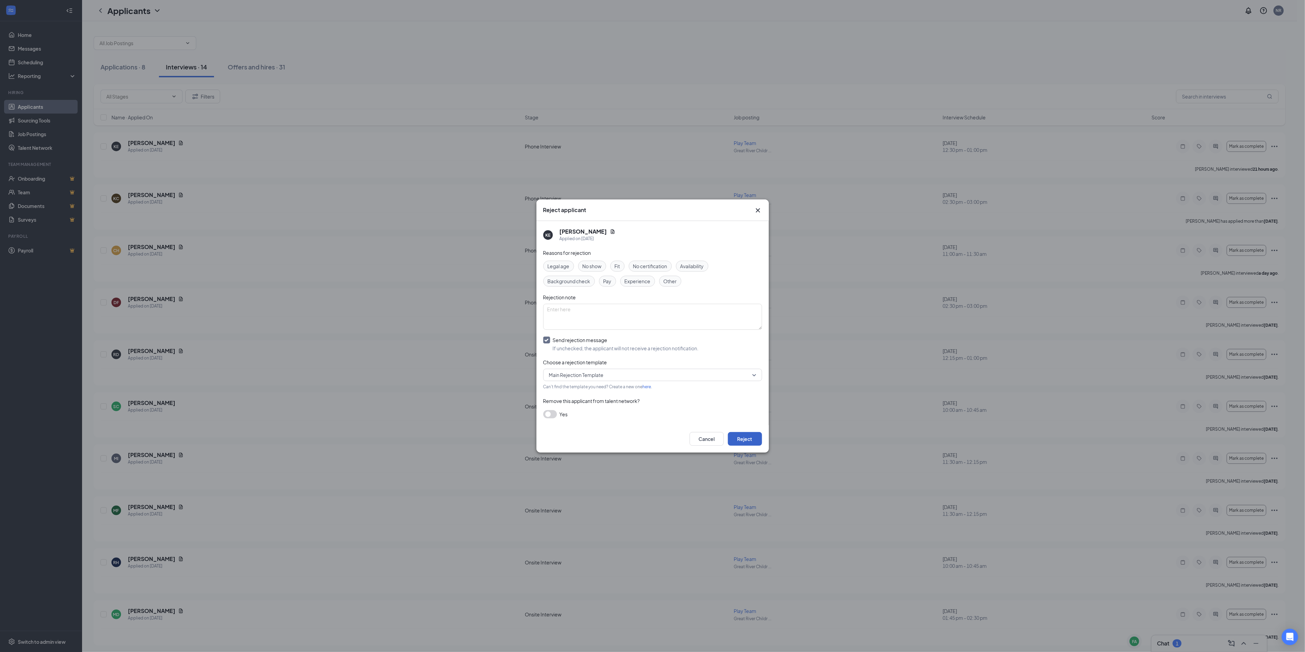
click at [749, 439] on button "Reject" at bounding box center [745, 439] width 34 height 14
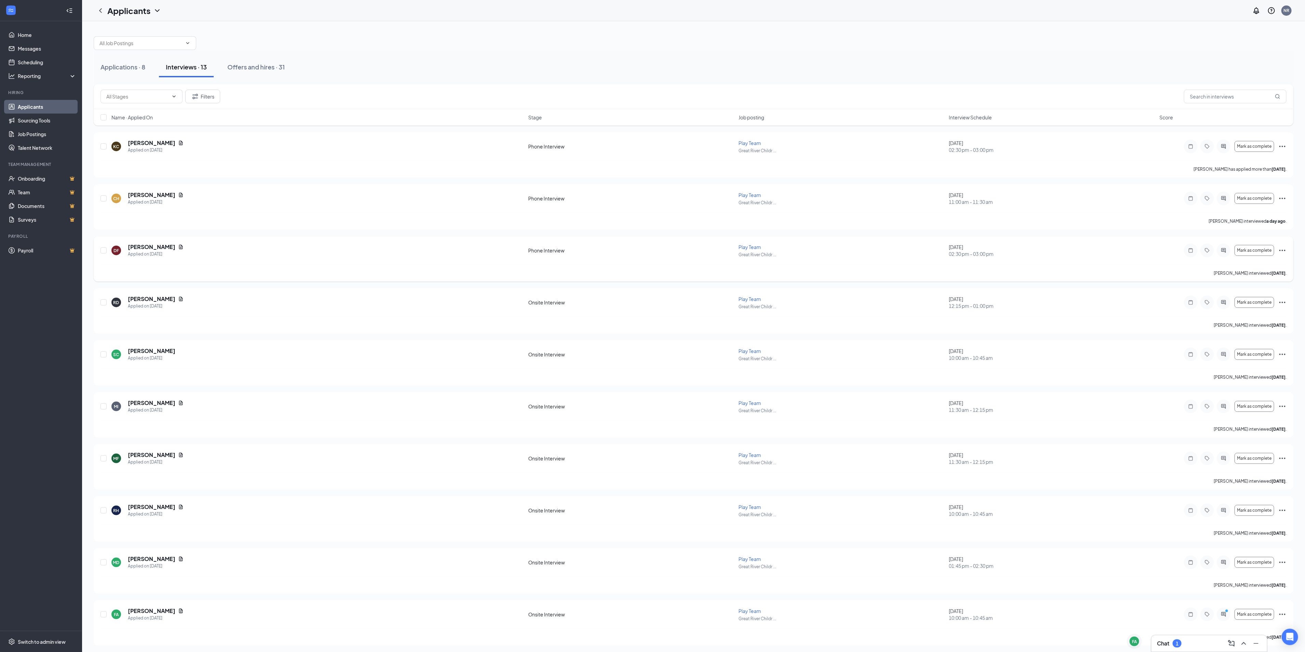
click at [1283, 250] on icon "Ellipses" at bounding box center [1282, 250] width 8 height 8
click at [1242, 391] on li "Move to stage" at bounding box center [1252, 395] width 70 height 15
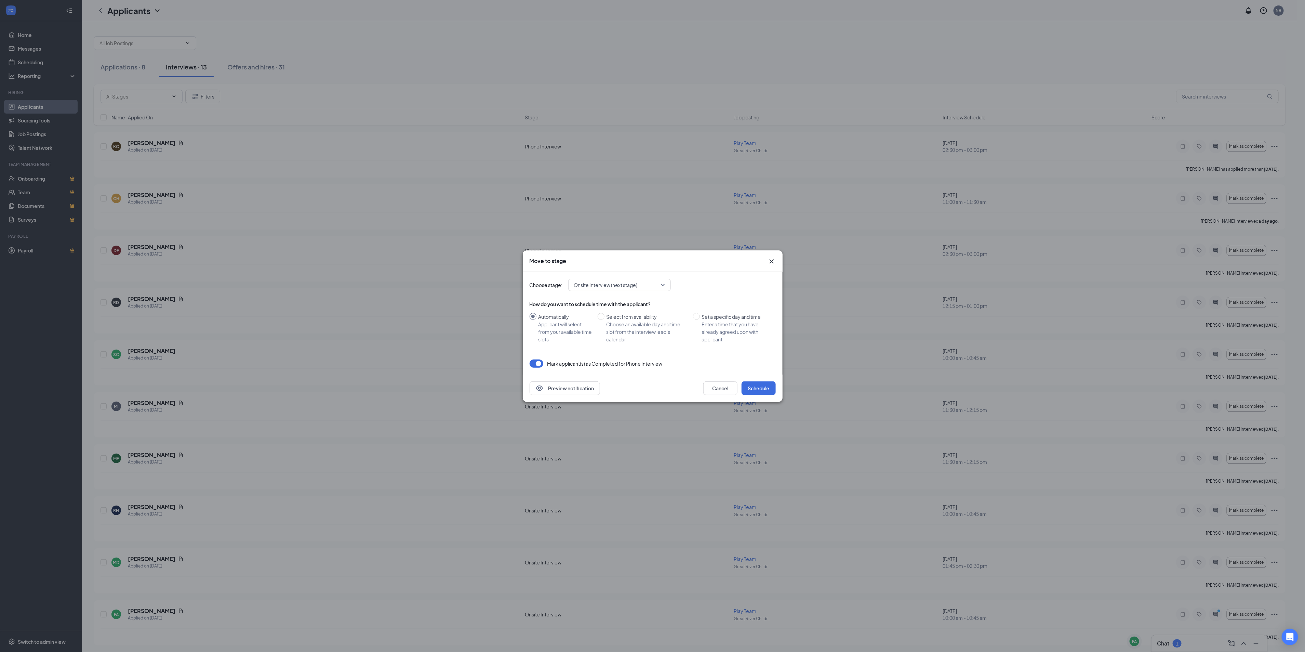
click at [773, 261] on icon "Cross" at bounding box center [771, 261] width 8 height 8
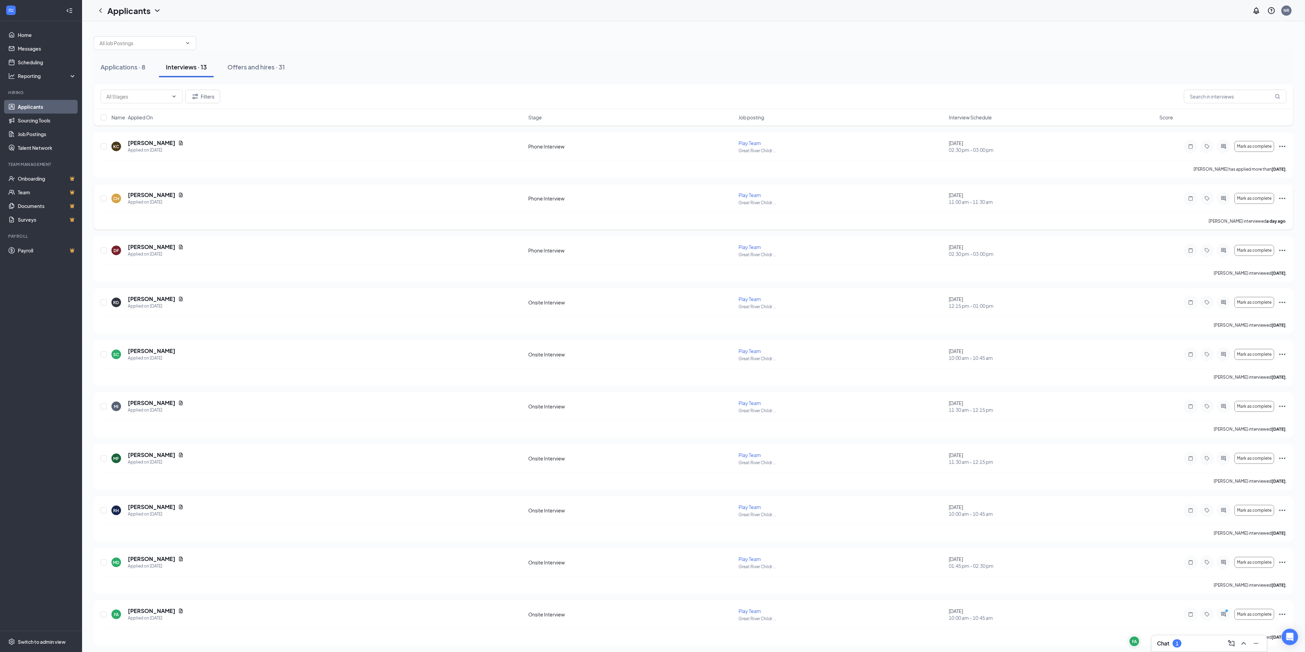
click at [1284, 195] on icon "Ellipses" at bounding box center [1282, 198] width 8 height 8
click at [1256, 344] on p "Move to stage" at bounding box center [1251, 342] width 59 height 7
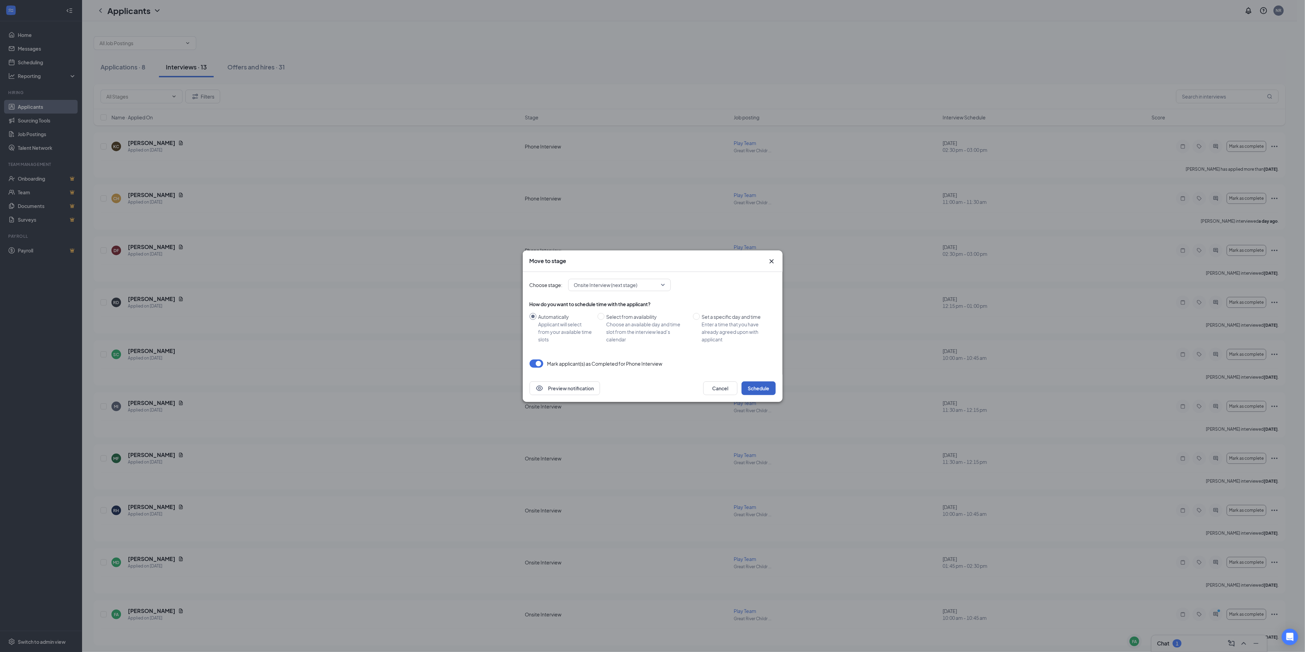
click at [758, 386] on button "Schedule" at bounding box center [758, 388] width 34 height 14
